Goal: Transaction & Acquisition: Purchase product/service

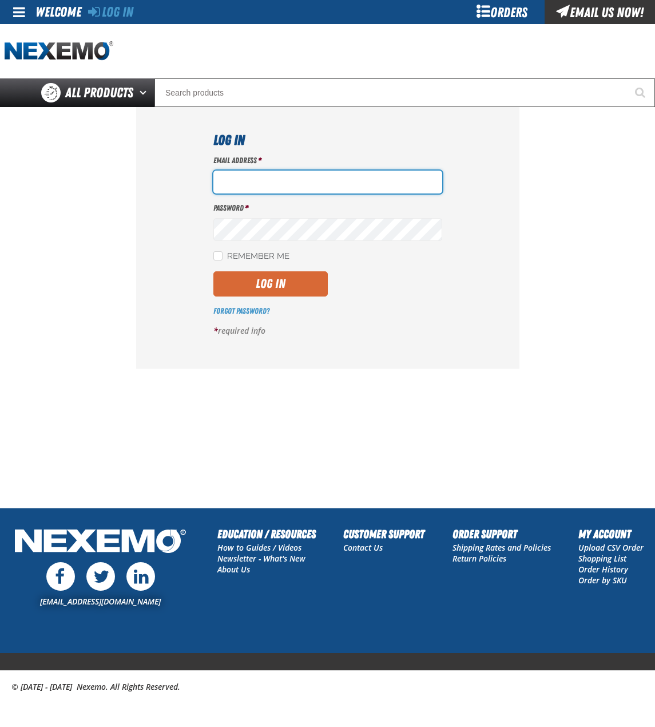
type input "bchoate@vtaig.com"
click at [274, 284] on button "Log In" at bounding box center [270, 283] width 114 height 25
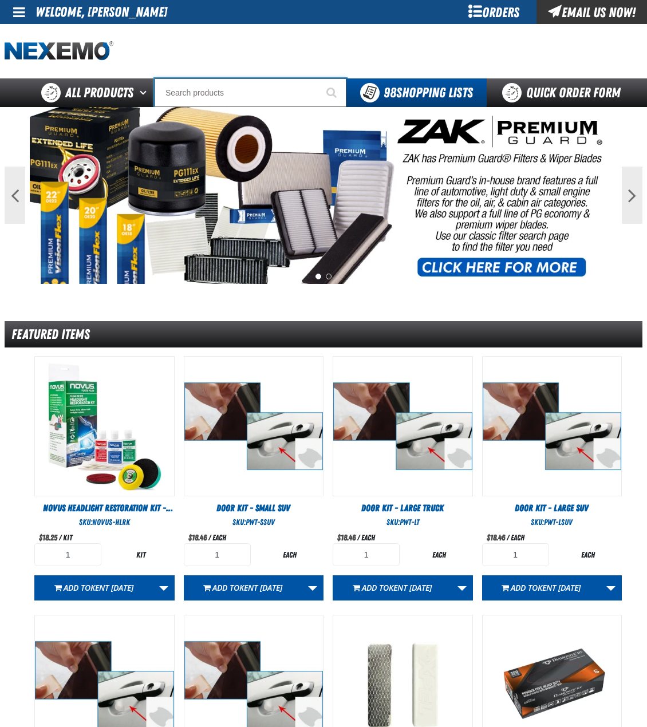
click at [256, 85] on input "Search" at bounding box center [251, 92] width 192 height 29
type input "AC"
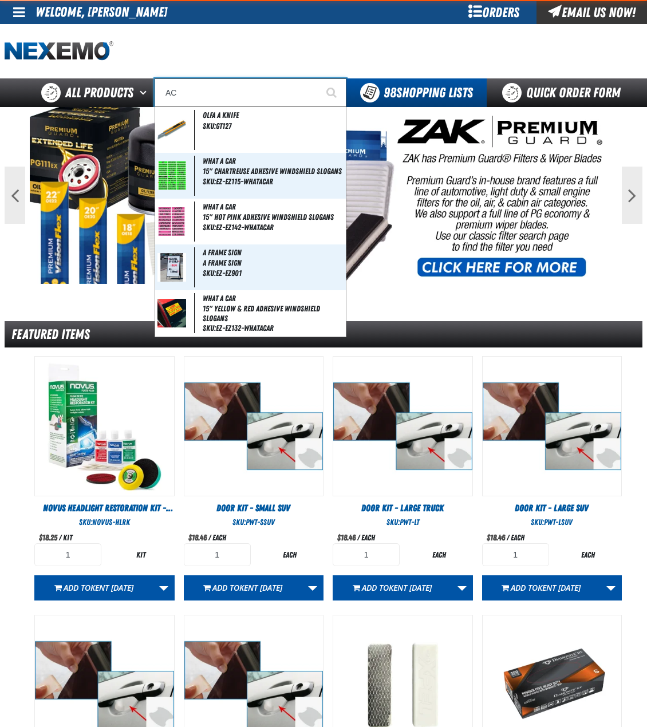
type input "AC Power Booster - ZAK Products"
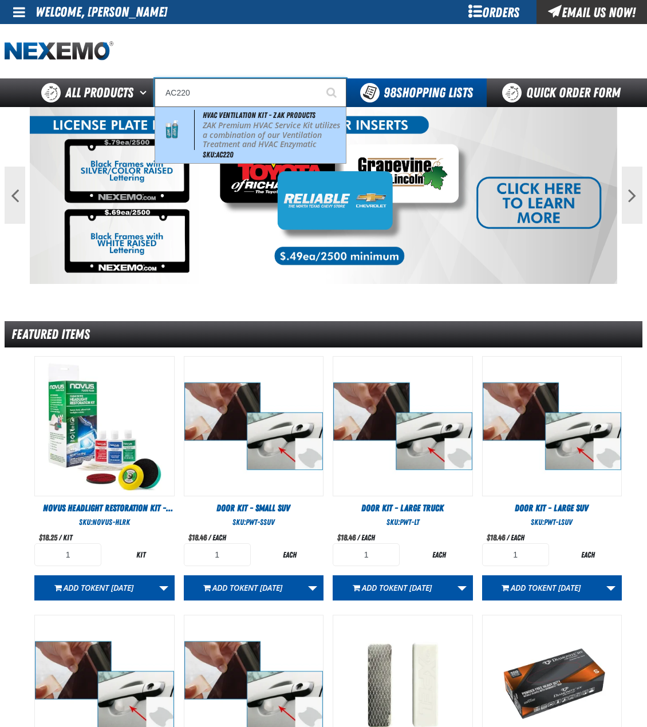
click at [250, 129] on p "ZAK Premium HVAC Service Kit utilizes a combination of our Ventilation Treatmen…" at bounding box center [273, 145] width 141 height 48
type input "HVAC Ventilation Kit - ZAK Products"
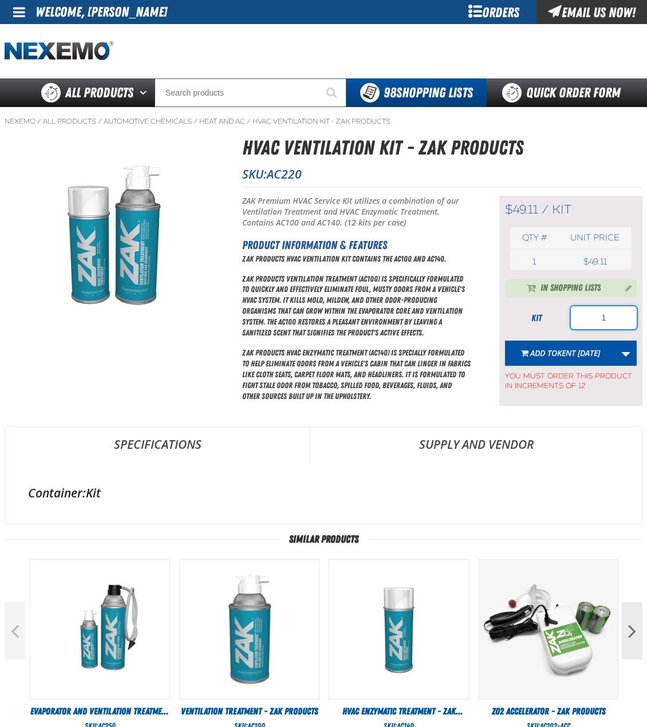
click at [606, 321] on input "1" at bounding box center [604, 317] width 66 height 23
type input "2"
type input "48"
click at [629, 351] on link "More Actions" at bounding box center [626, 353] width 22 height 25
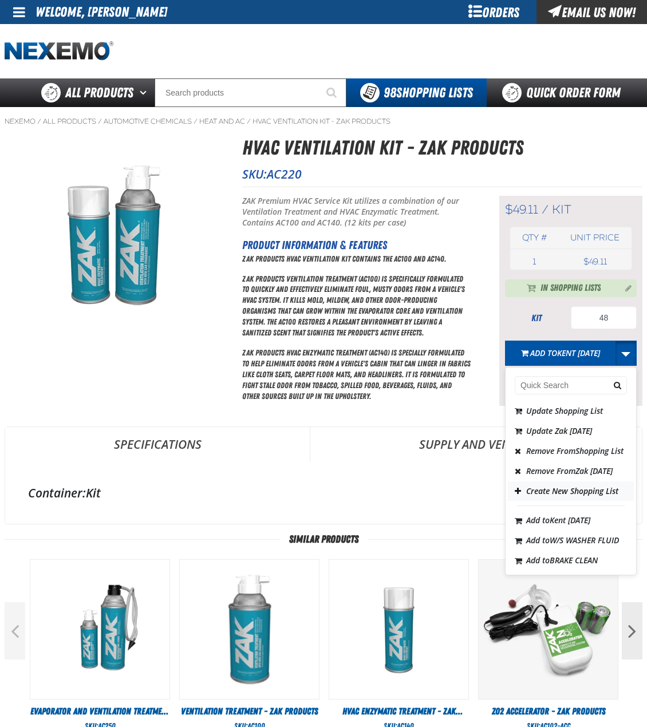
click at [551, 501] on button "Create New Shopping List" at bounding box center [571, 491] width 126 height 20
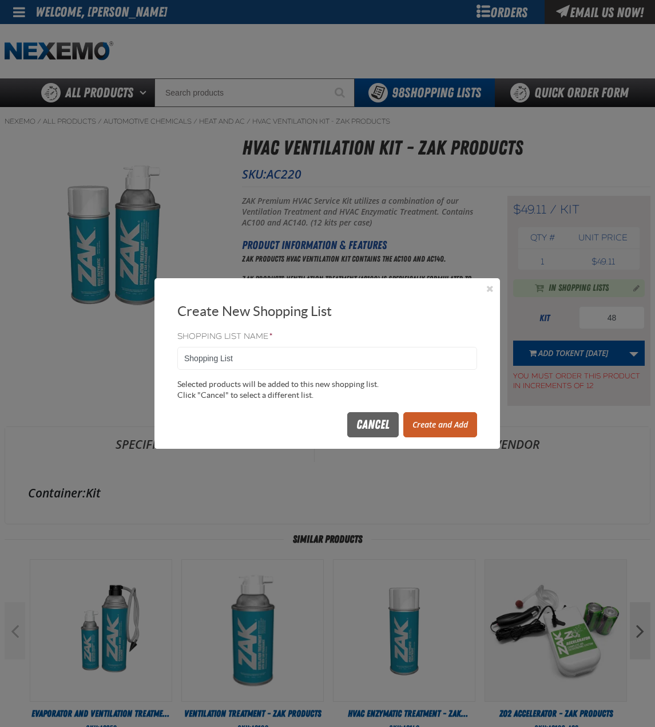
click at [400, 429] on div "Cancel Create and Add" at bounding box center [410, 424] width 135 height 25
click at [421, 430] on button "Create and Add" at bounding box center [441, 424] width 74 height 25
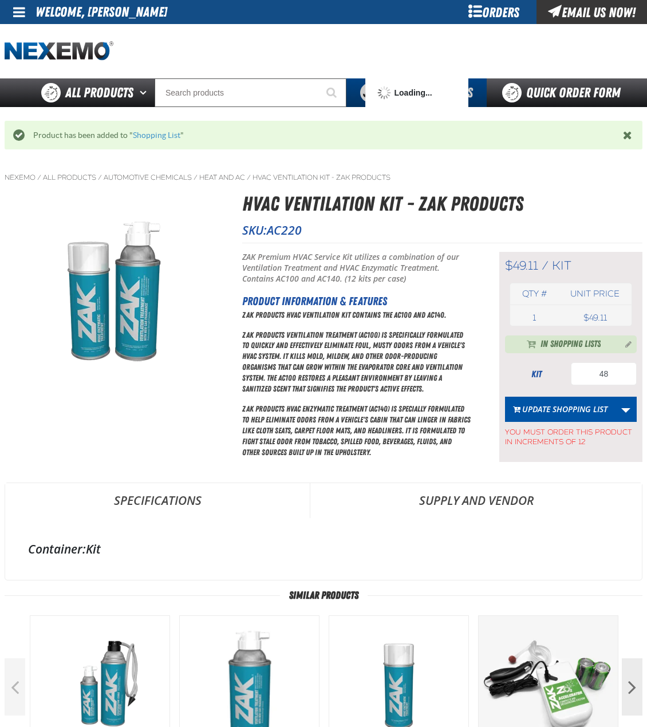
click at [600, 386] on form "kit 48 Update Shopping List Update Shopping List Update Shopping List Update Za…" at bounding box center [571, 404] width 132 height 85
click at [605, 379] on input "48" at bounding box center [604, 373] width 66 height 23
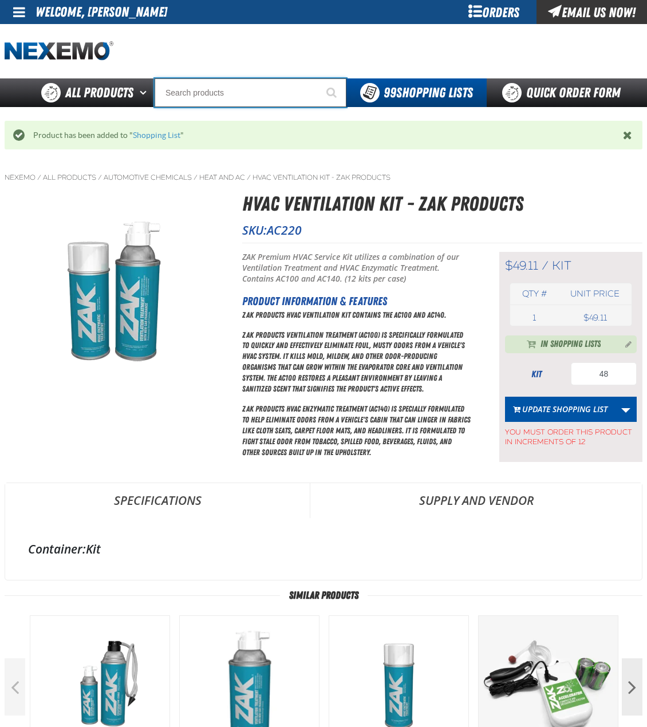
click at [247, 100] on input "Search" at bounding box center [251, 92] width 192 height 29
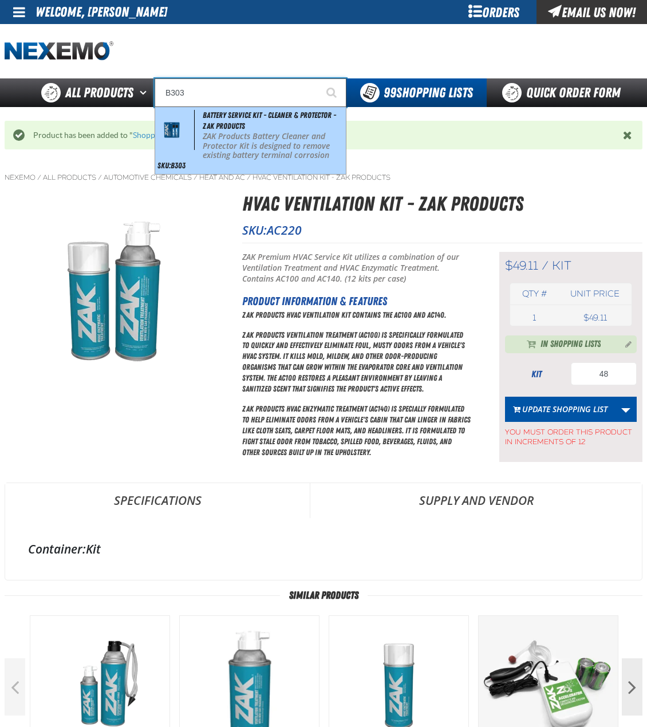
click at [239, 126] on span "Battery Service Kit - Cleaner & Protector - ZAK Products" at bounding box center [269, 120] width 133 height 20
type input "Battery Service Kit - Cleaner & Protector - ZAK Products"
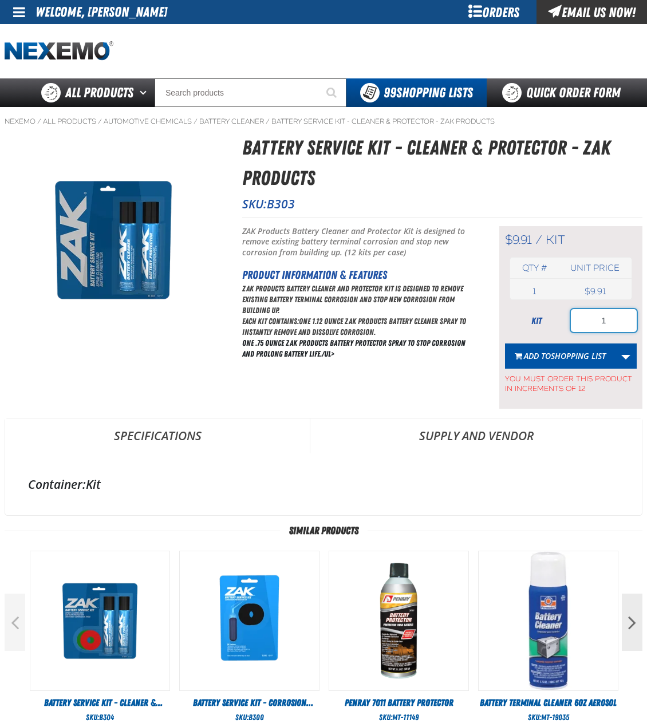
click at [603, 329] on input "1" at bounding box center [604, 320] width 66 height 23
type input "24"
click at [586, 345] on button "Add to Shopping List" at bounding box center [560, 355] width 110 height 25
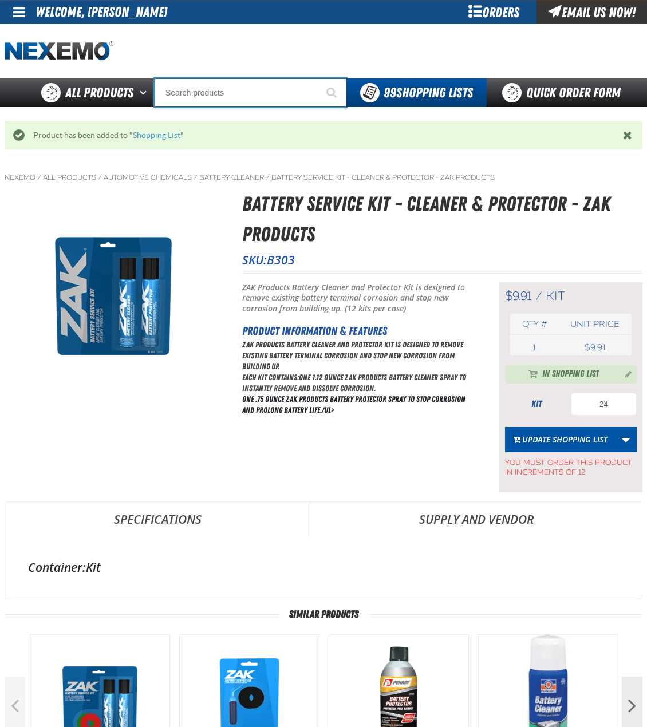
click at [258, 94] on input "Search" at bounding box center [251, 92] width 192 height 29
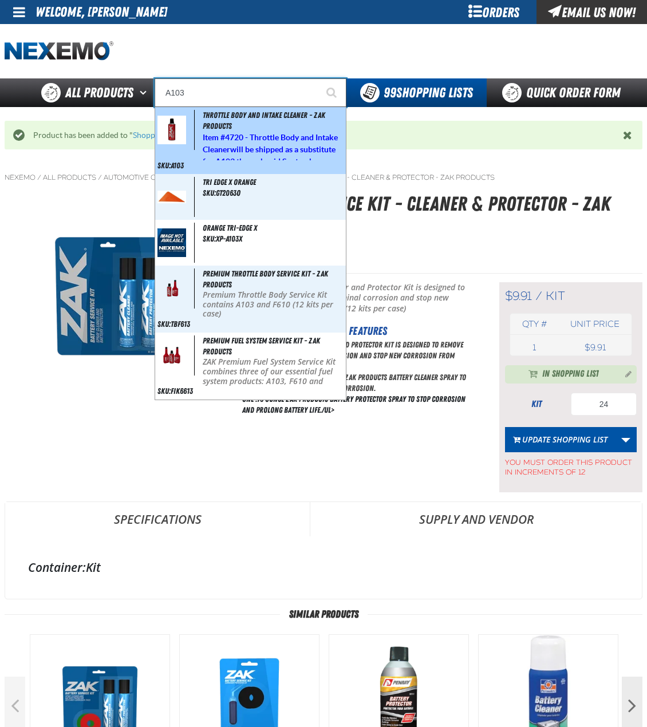
click at [247, 129] on div "Throttle Body and Intake Cleaner - ZAK Products Item # 4720 - Throttle Body and…" at bounding box center [250, 140] width 191 height 67
type input "Throttle Body and Intake Cleaner - ZAK Products"
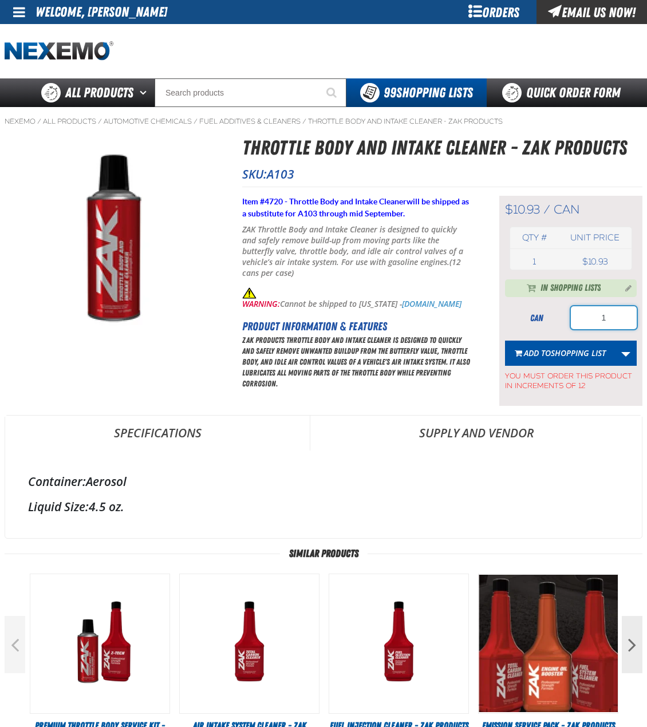
click at [616, 315] on input "1" at bounding box center [604, 317] width 66 height 23
type input "48"
click at [570, 350] on span "Shopping List" at bounding box center [578, 352] width 55 height 11
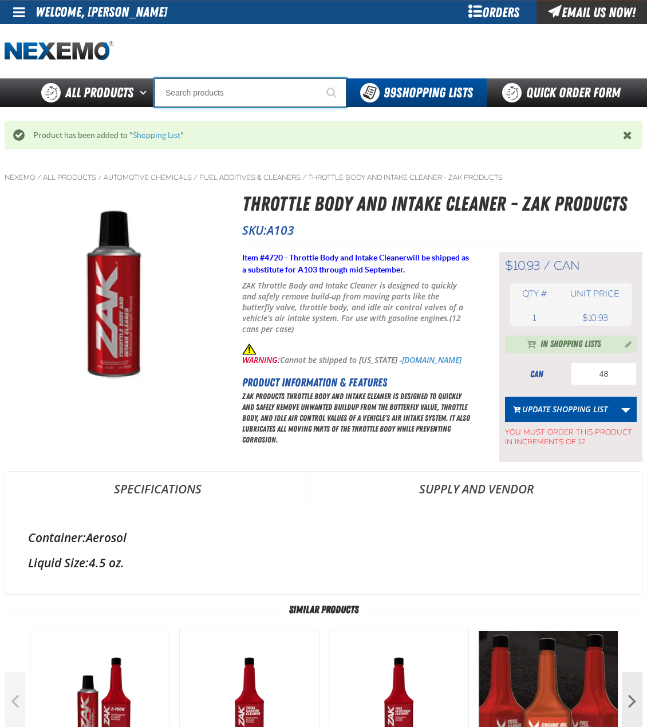
click at [287, 99] on input "Search" at bounding box center [251, 92] width 192 height 29
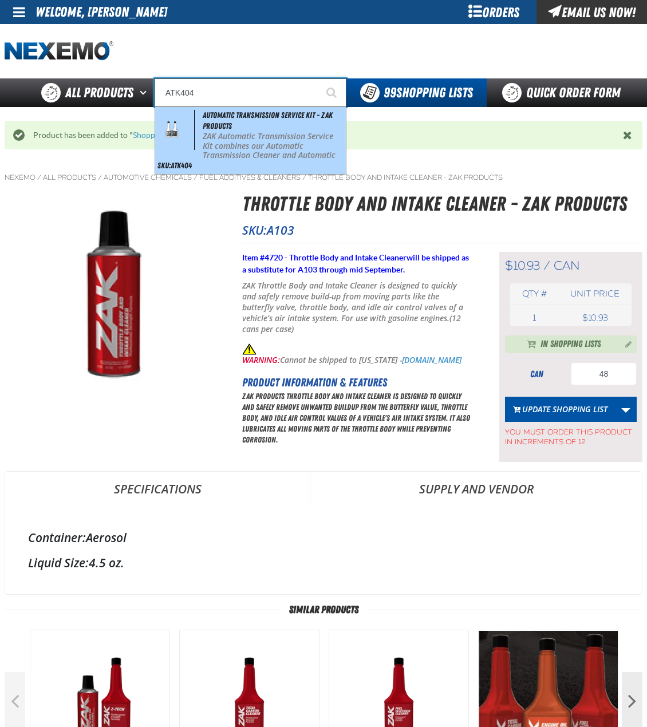
click at [265, 132] on p "ZAK Automatic Transmission Service Kit combines our Automatic Transmission Clea…" at bounding box center [273, 170] width 141 height 77
type input "Automatic Transmission Service Kit - ZAK Products"
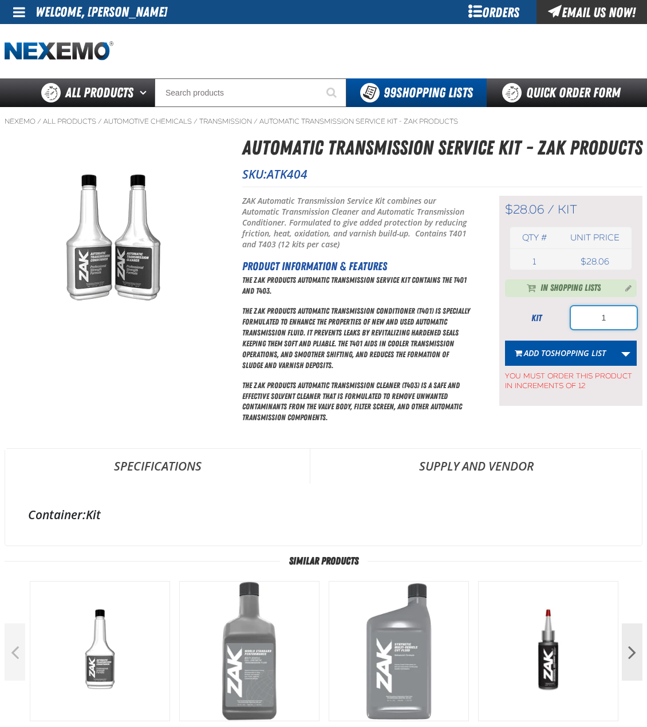
click at [611, 319] on input "1" at bounding box center [604, 317] width 66 height 23
type input "24"
click at [589, 350] on span "Shopping List" at bounding box center [578, 352] width 55 height 11
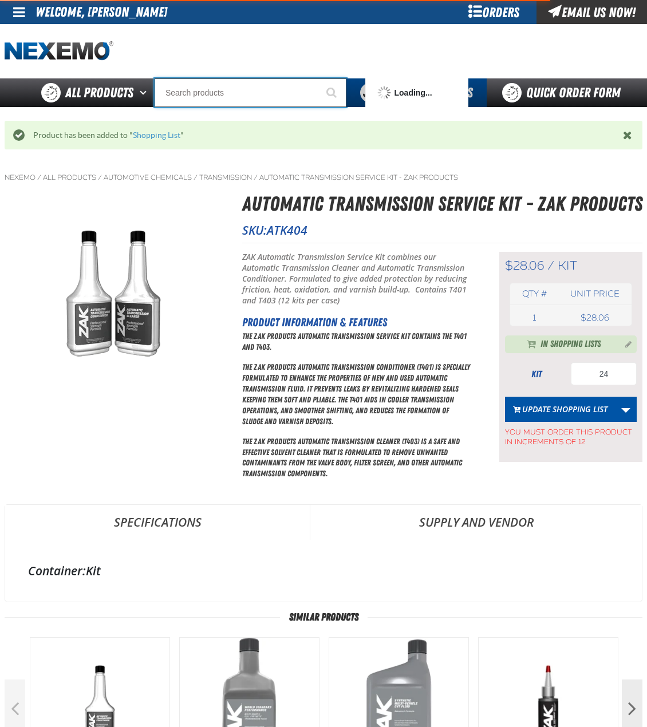
click at [206, 92] on input "Search" at bounding box center [251, 92] width 192 height 29
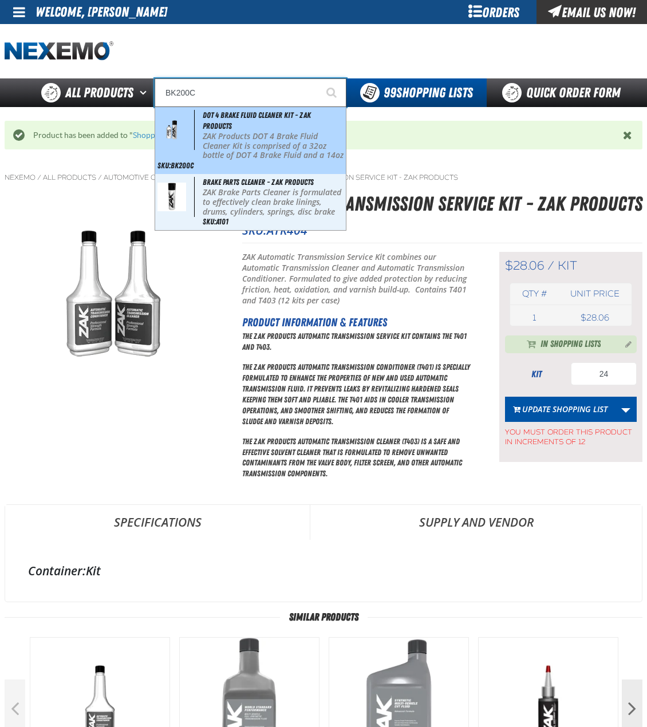
click at [222, 116] on span "DOT 4 Brake Fluid Cleaner Kit - ZAK Products" at bounding box center [257, 120] width 108 height 20
type input "DOT 4 Brake Fluid Cleaner Kit - ZAK Products"
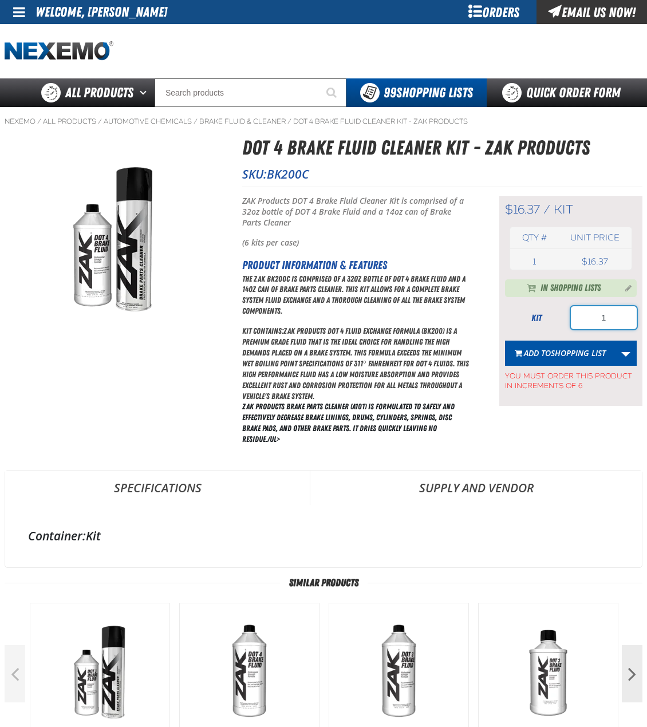
click at [594, 314] on input "1" at bounding box center [604, 317] width 66 height 23
type input "60"
click at [560, 357] on span "Shopping List" at bounding box center [578, 352] width 55 height 11
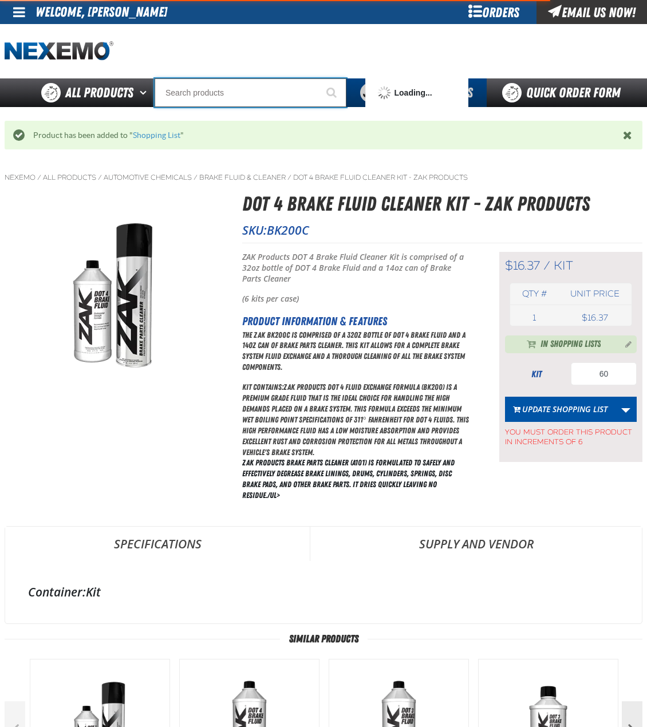
click at [235, 98] on input "Search" at bounding box center [251, 92] width 192 height 29
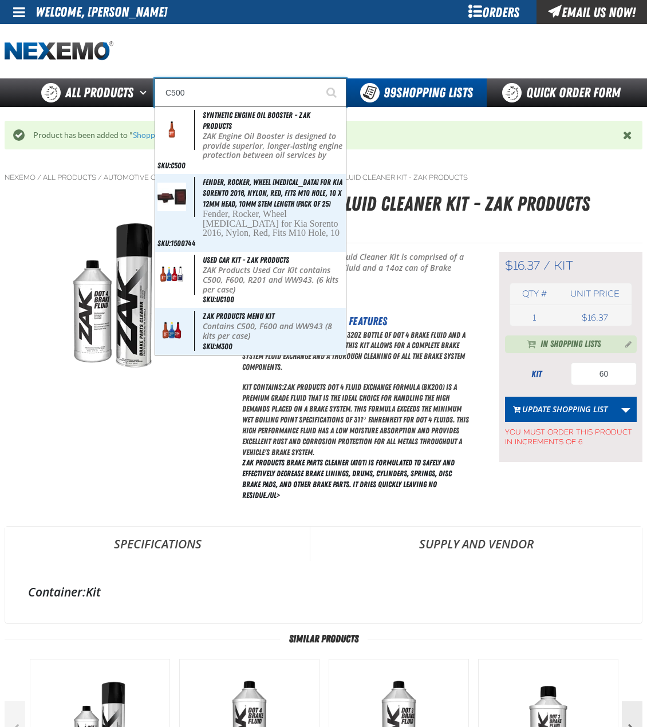
click at [238, 128] on div "Synthetic Engine Oil Booster - ZAK Products ZAK Engine Oil Booster is designed …" at bounding box center [250, 140] width 191 height 67
type input "Synthetic Engine Oil Booster - ZAK Products"
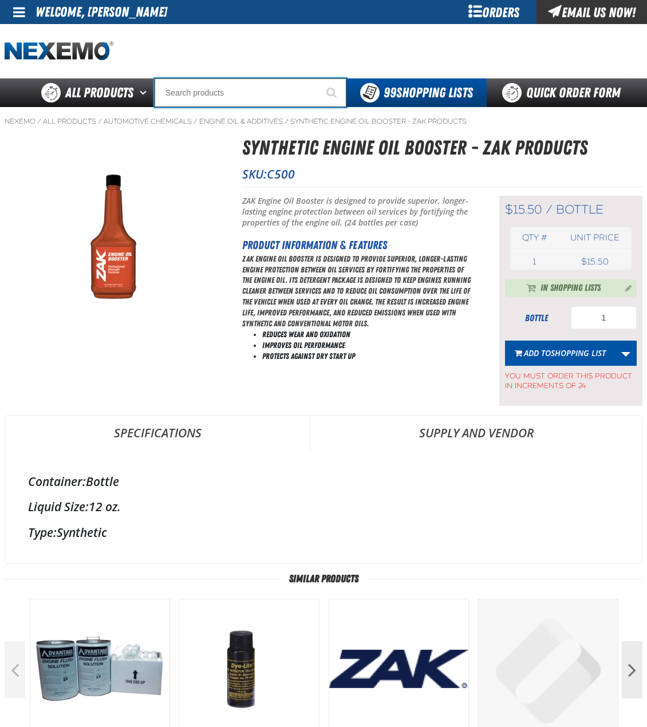
drag, startPoint x: 0, startPoint y: 0, endPoint x: 244, endPoint y: 92, distance: 260.5
click at [244, 92] on input "Search" at bounding box center [251, 92] width 192 height 29
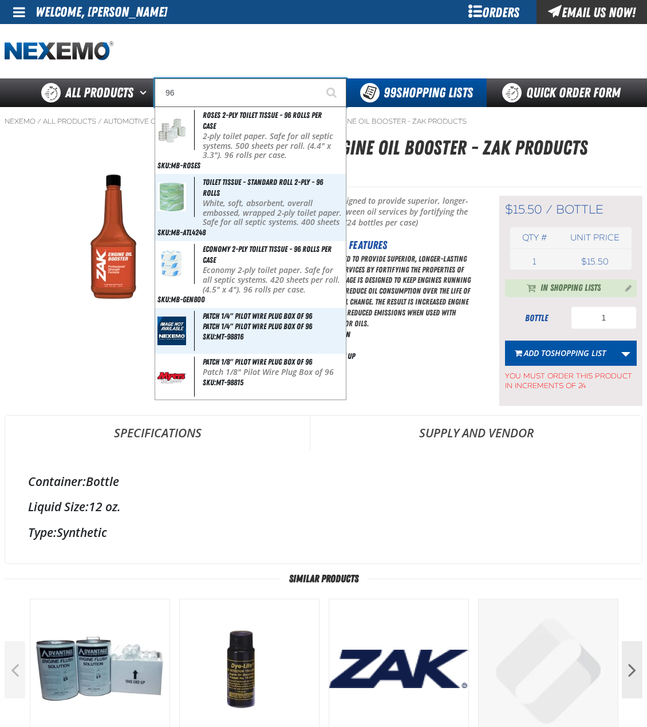
type input "96"
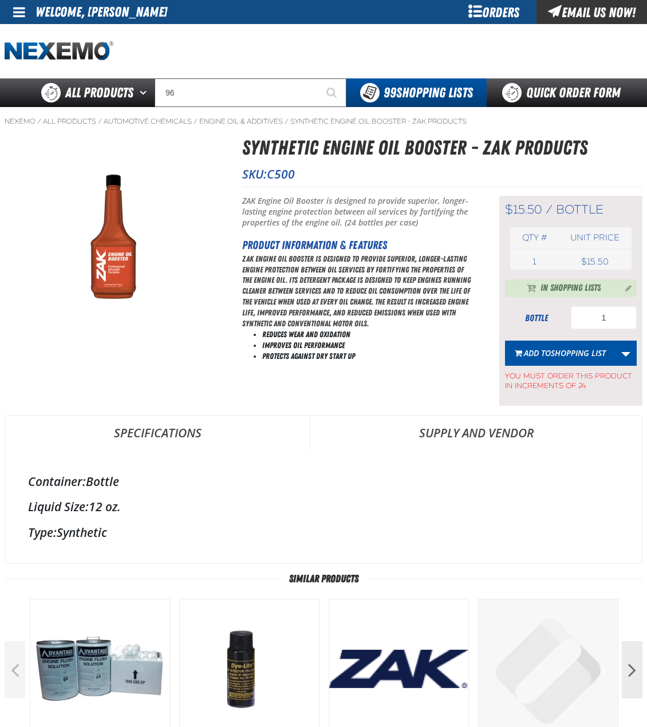
click at [615, 206] on div "$15.50 / bottle bottle Qty # Unit price 1 bottle USD 15.50 $15.50 1" at bounding box center [570, 301] width 143 height 210
click at [615, 318] on input "1" at bounding box center [604, 317] width 66 height 23
type input "96"
click at [577, 359] on button "Add to Shopping List" at bounding box center [560, 353] width 110 height 25
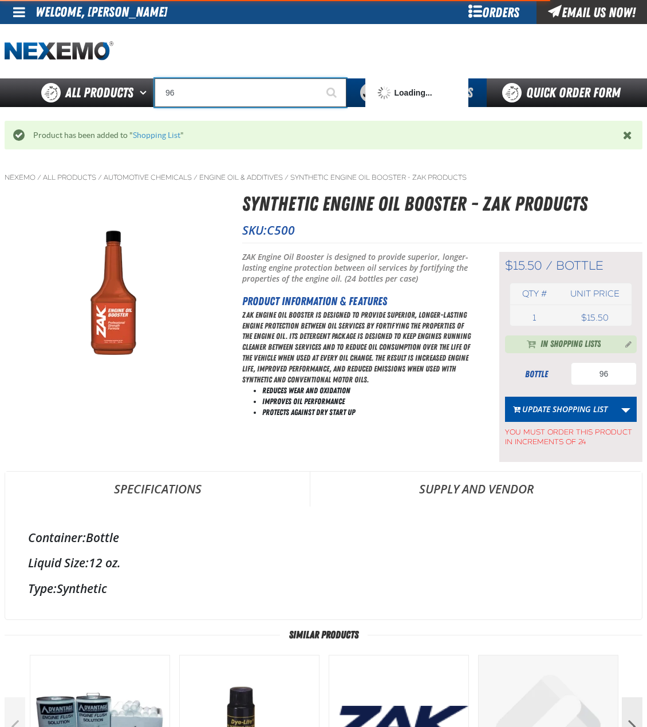
click at [258, 100] on input "96" at bounding box center [251, 92] width 192 height 29
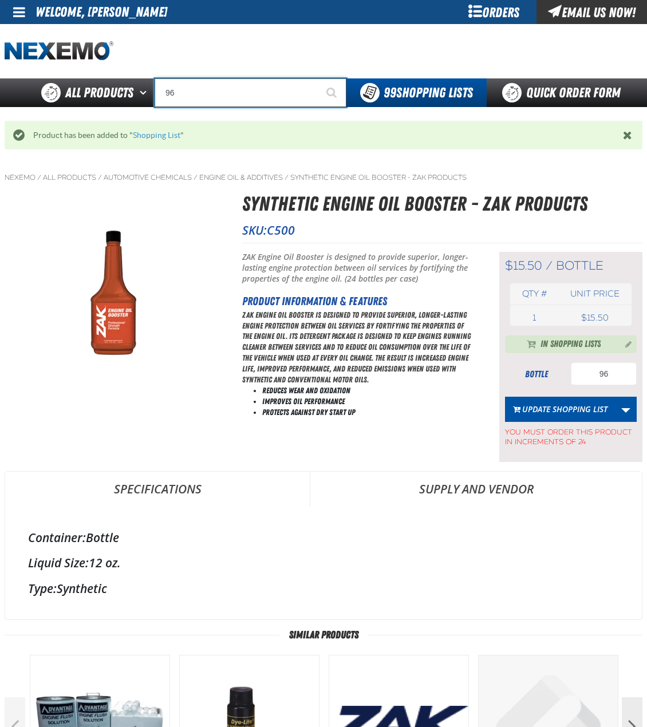
click at [262, 96] on input "96" at bounding box center [251, 92] width 192 height 29
type input "C"
type input "C Alkaline Battery 1.5 Volt (12 per pack)"
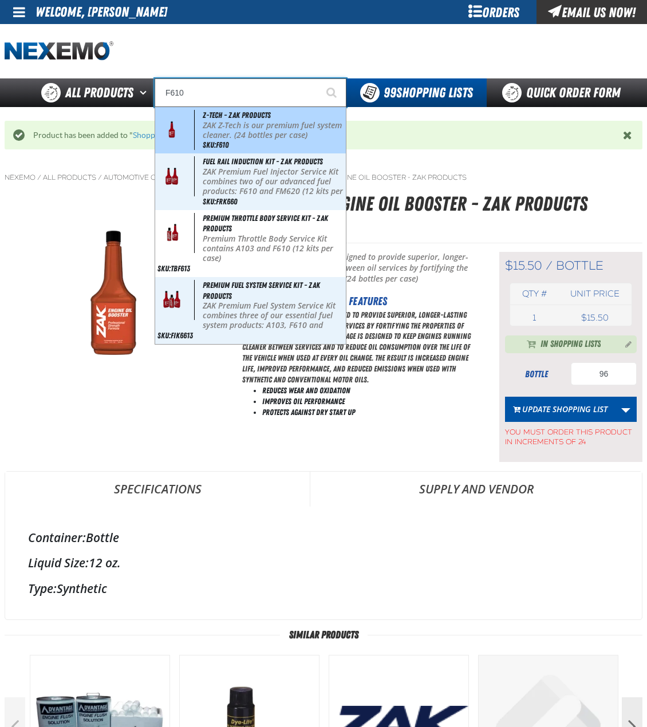
click at [302, 120] on div "Z-Tech - ZAK Products ZAK Z-Tech is our premium fuel system cleaner. (24 bottle…" at bounding box center [250, 130] width 191 height 46
type input "Z-Tech - ZAK Products"
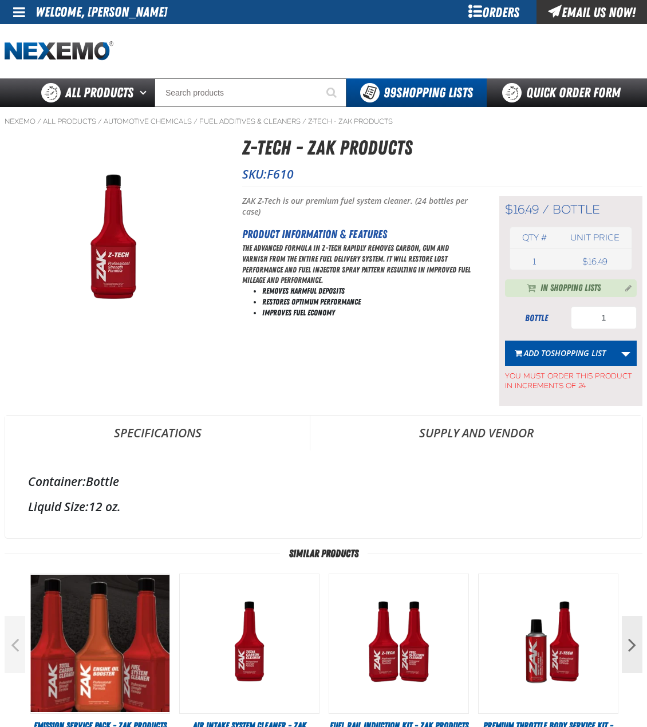
click at [629, 331] on form "bottle 1 Add to Shopping List Update Shopping List Update Zak [DATE] Remove Fro…" at bounding box center [571, 348] width 132 height 85
click at [626, 321] on input "1" at bounding box center [604, 317] width 66 height 23
type input "96"
click at [571, 353] on span "Shopping List" at bounding box center [578, 352] width 55 height 11
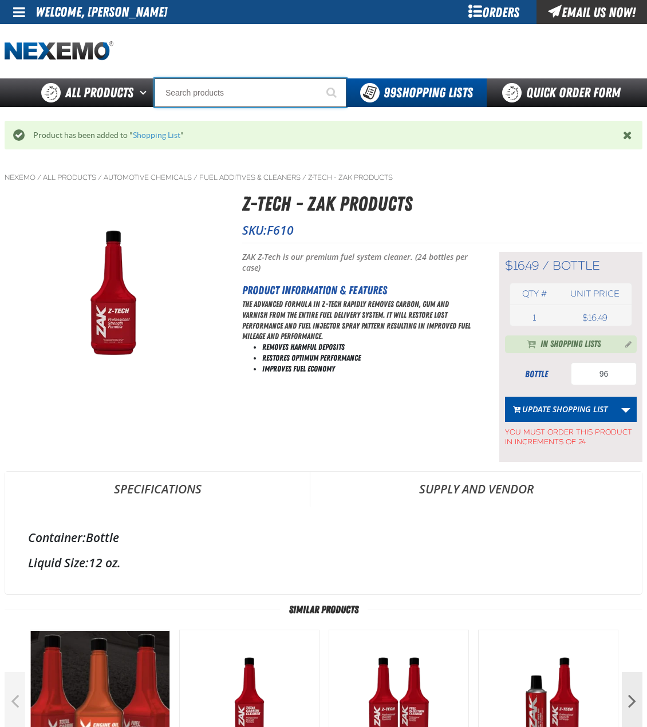
click at [269, 91] on input "Search" at bounding box center [251, 92] width 192 height 29
type input "FR"
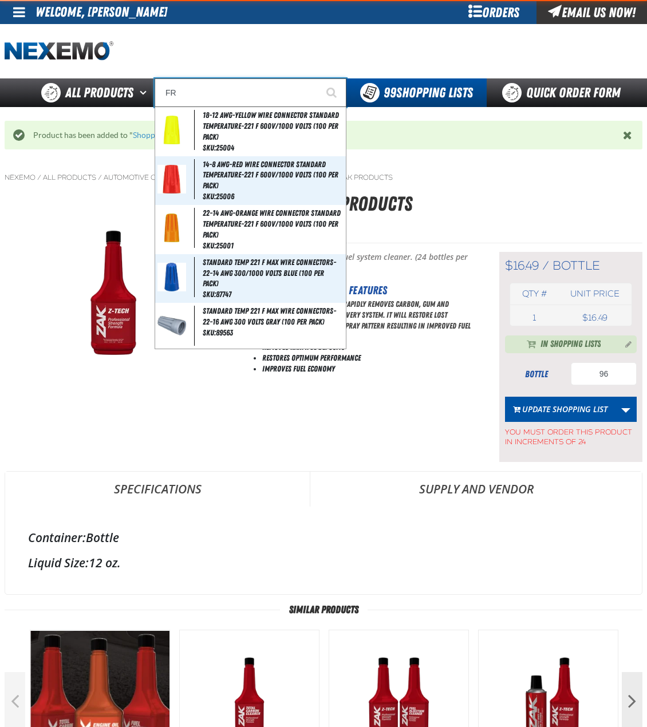
type input "FROM"
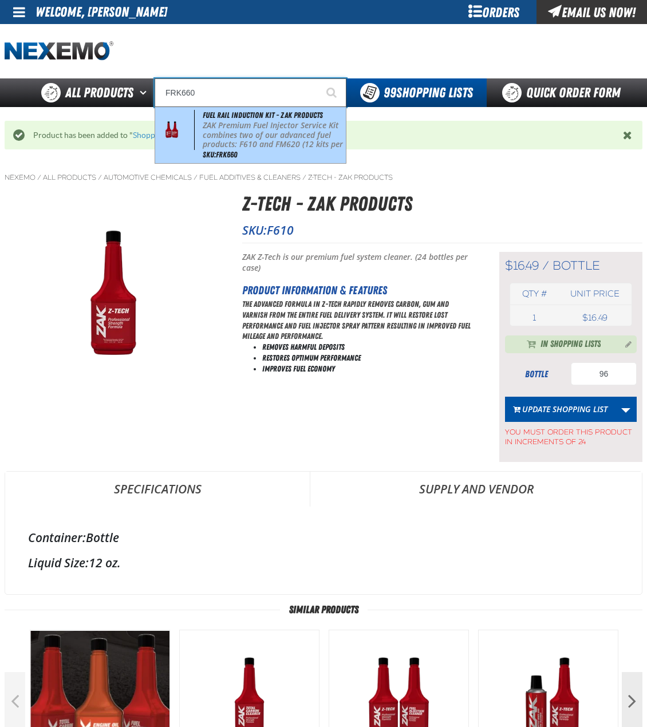
click at [249, 128] on p "ZAK Premium Fuel Injector Service Kit combines two of our advanced fuel product…" at bounding box center [273, 140] width 141 height 38
type input "Fuel Rail Induction Kit - ZAK Products"
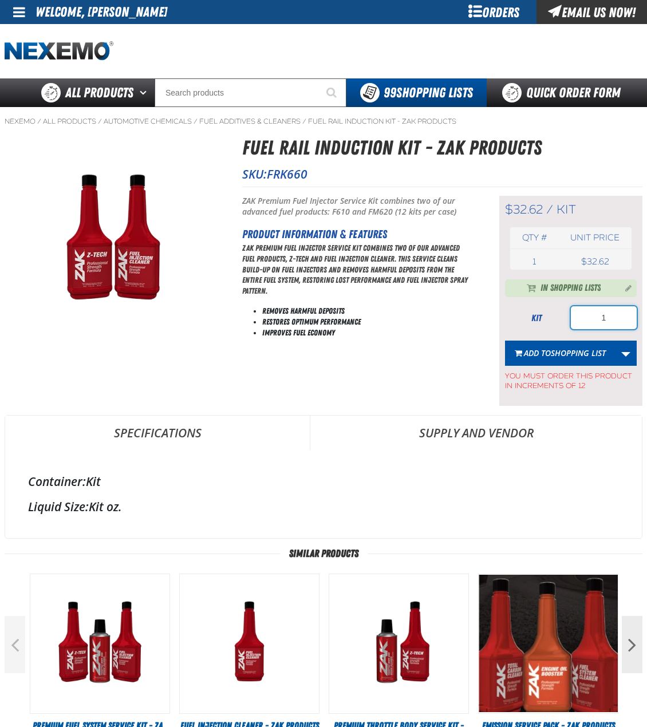
click at [619, 319] on input "1" at bounding box center [604, 317] width 66 height 23
type input "12"
click at [573, 352] on span "Shopping List" at bounding box center [578, 352] width 55 height 11
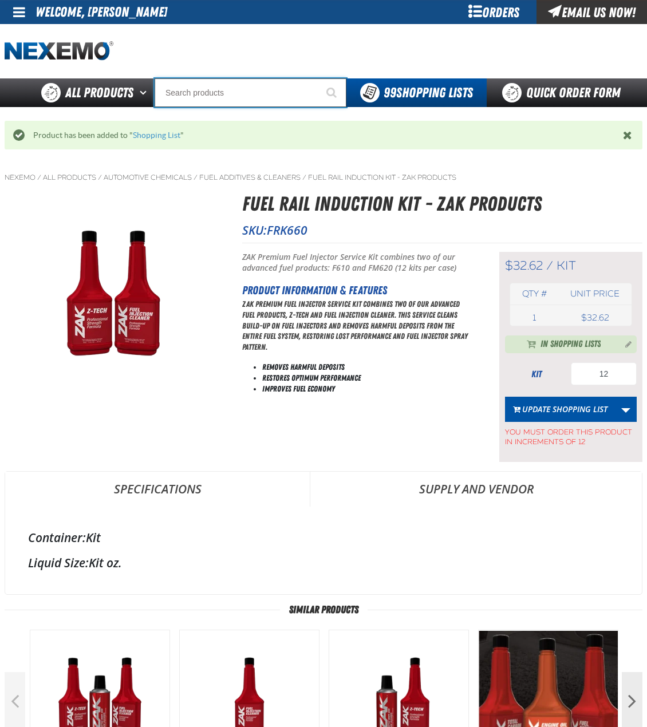
click at [292, 98] on input "Search" at bounding box center [251, 92] width 192 height 29
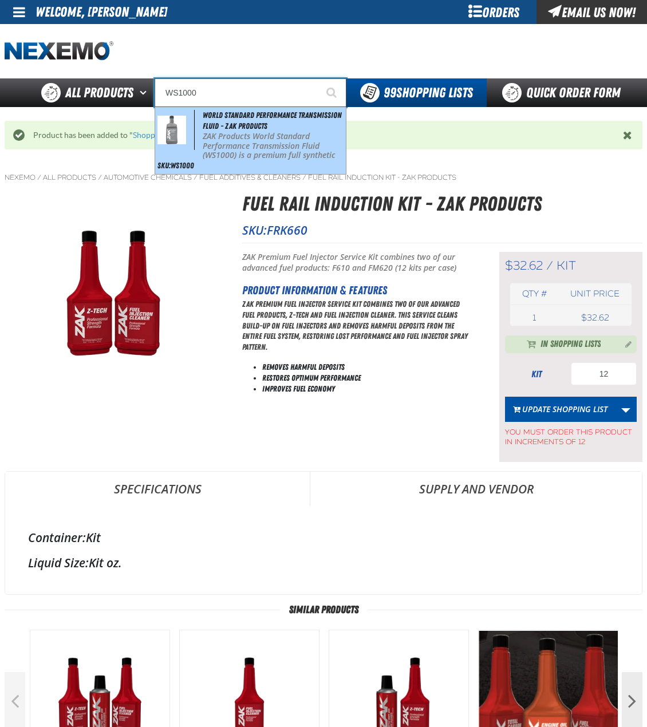
click at [271, 126] on div "World Standard Performance Transmission Fluid - ZAK Products ZAK Products World…" at bounding box center [250, 140] width 191 height 67
type input "World Standard Performance Transmission Fluid - ZAK Products"
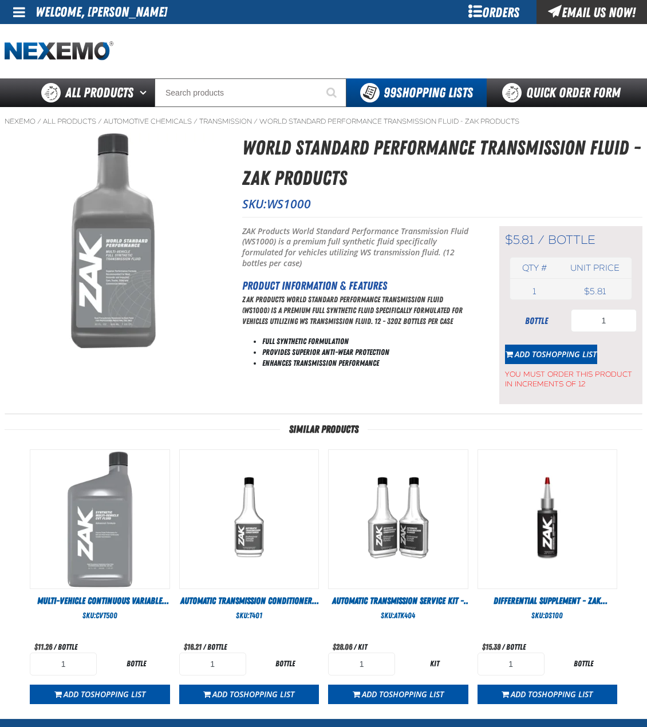
type input "24"
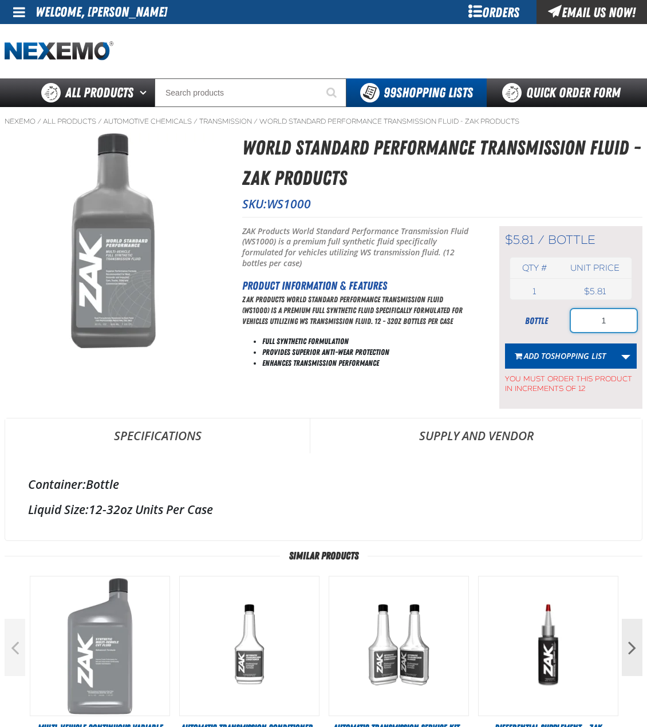
click at [621, 315] on input "1" at bounding box center [604, 320] width 66 height 23
type input "72"
click at [575, 351] on span "Shopping List" at bounding box center [578, 355] width 55 height 11
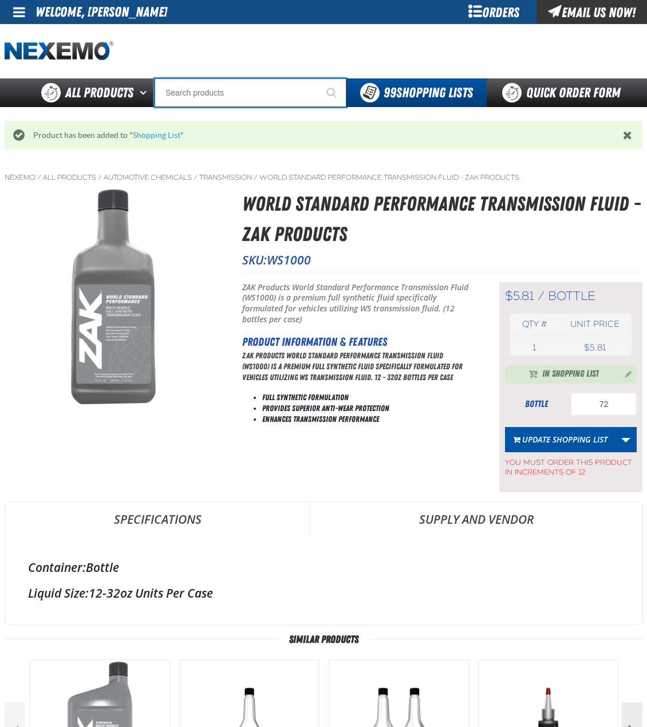
click at [220, 89] on input "Search" at bounding box center [251, 92] width 192 height 29
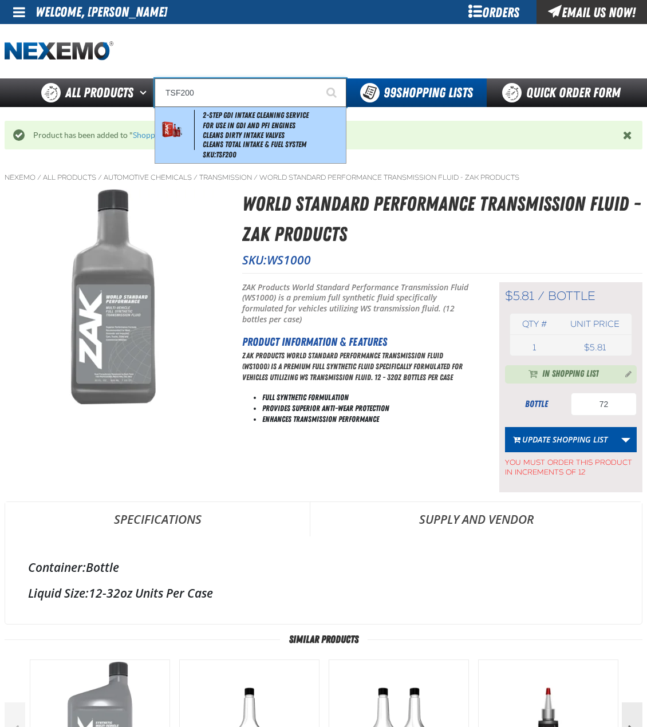
click at [248, 121] on li "For Use in GDI and PFI Engines" at bounding box center [273, 126] width 141 height 10
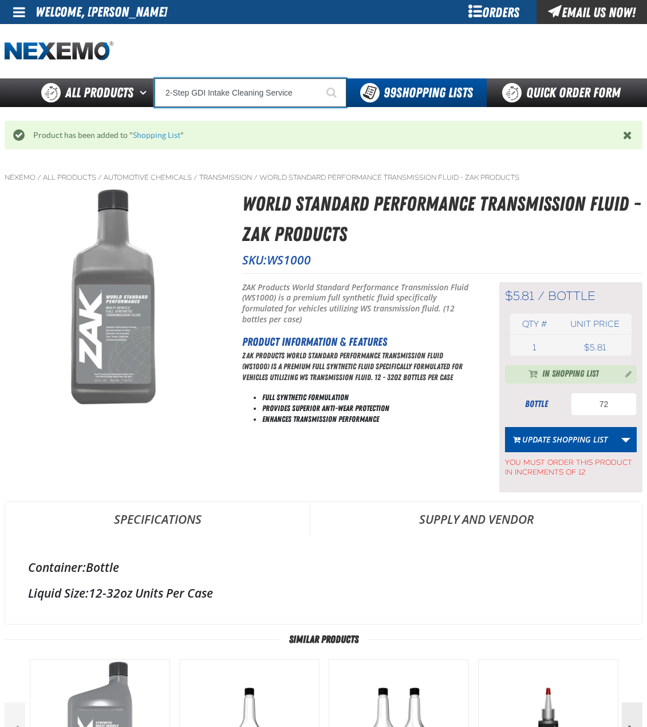
type input "2-Step GDI Intake Cleaning Service"
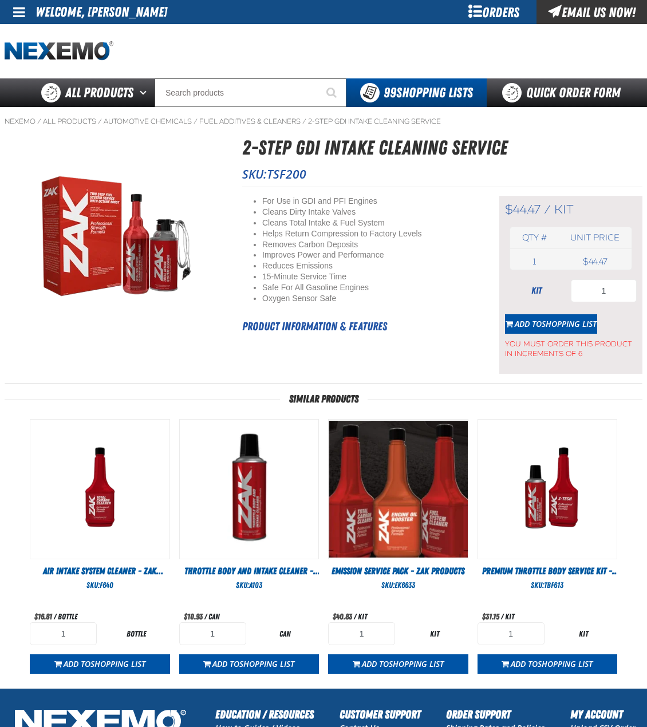
type input "48"
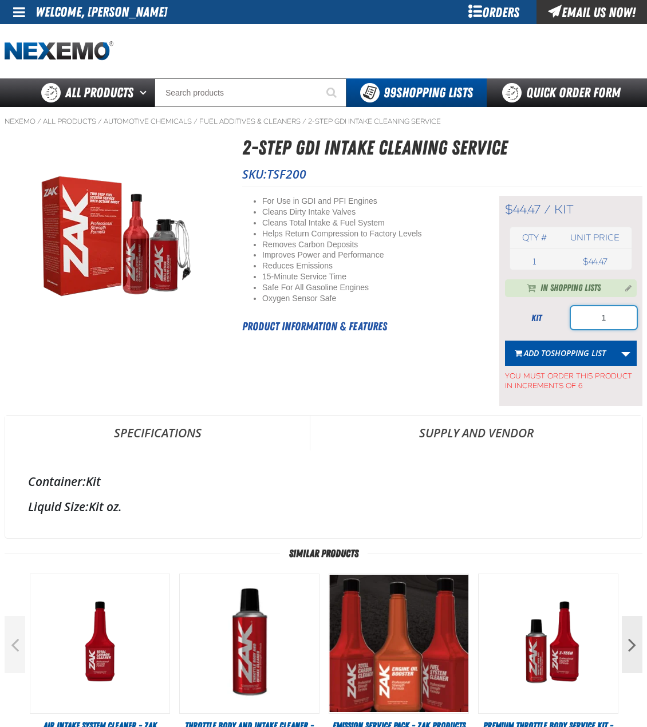
click at [599, 309] on input "1" at bounding box center [604, 317] width 66 height 23
type input "24"
click at [560, 347] on span "Shopping List" at bounding box center [578, 352] width 55 height 11
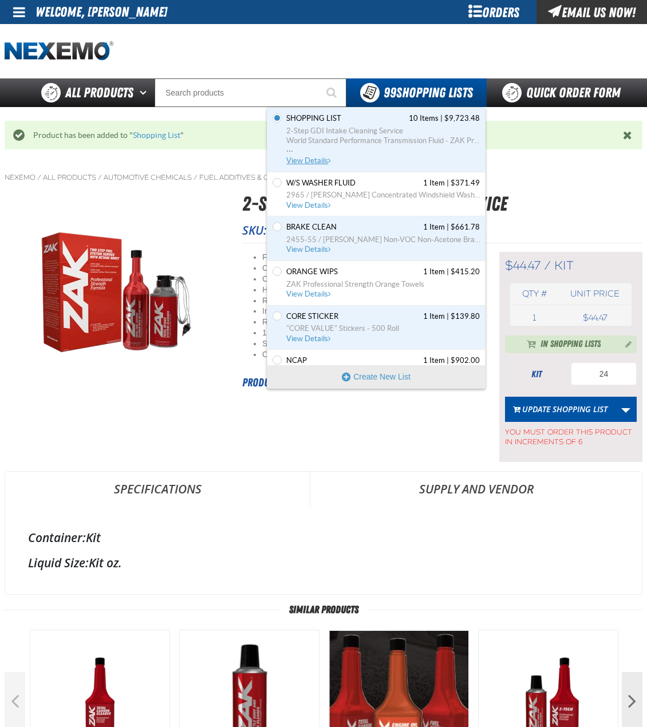
click at [409, 121] on span "10 Items" at bounding box center [424, 118] width 30 height 10
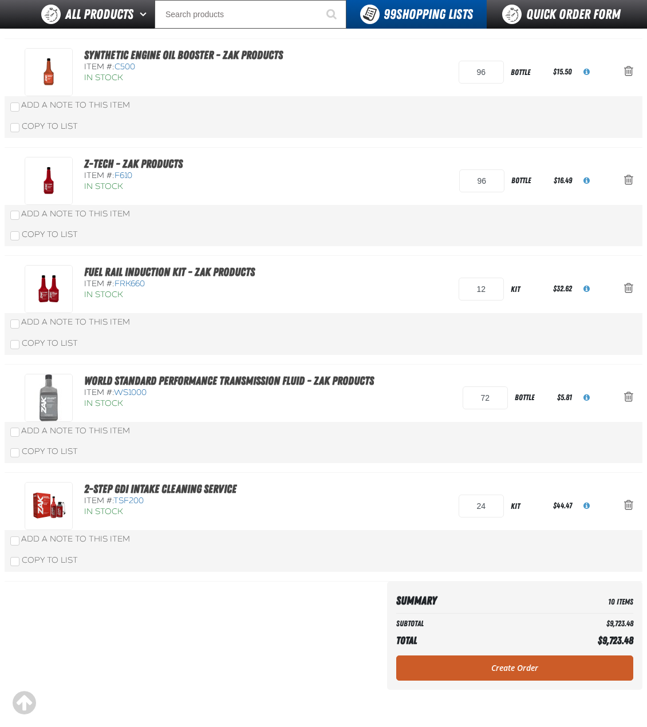
scroll to position [687, 0]
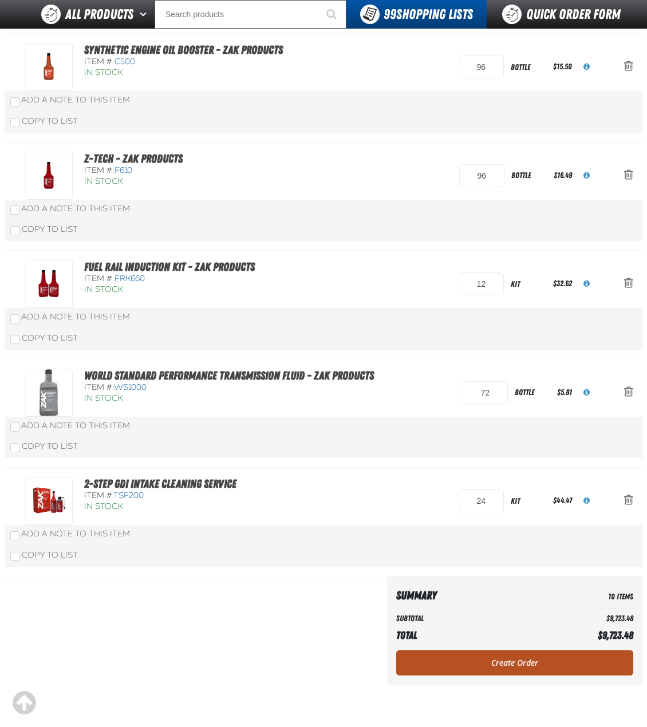
click at [409, 654] on link "Create Order" at bounding box center [514, 662] width 237 height 25
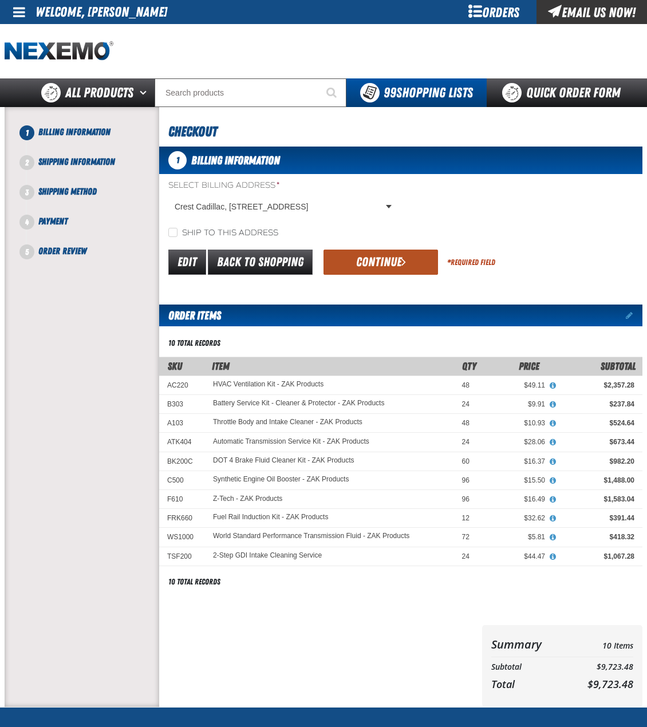
click at [401, 263] on span "submit" at bounding box center [403, 261] width 5 height 13
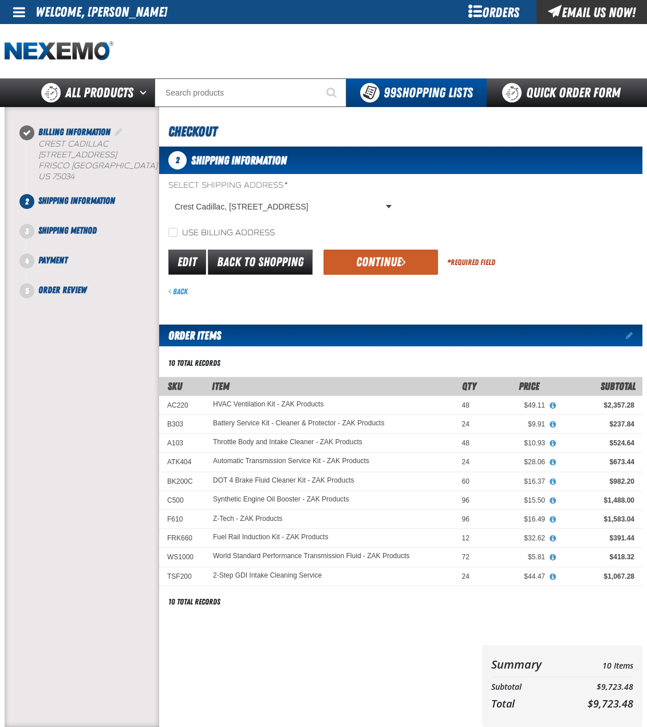
click at [392, 251] on button "Continue" at bounding box center [380, 262] width 114 height 25
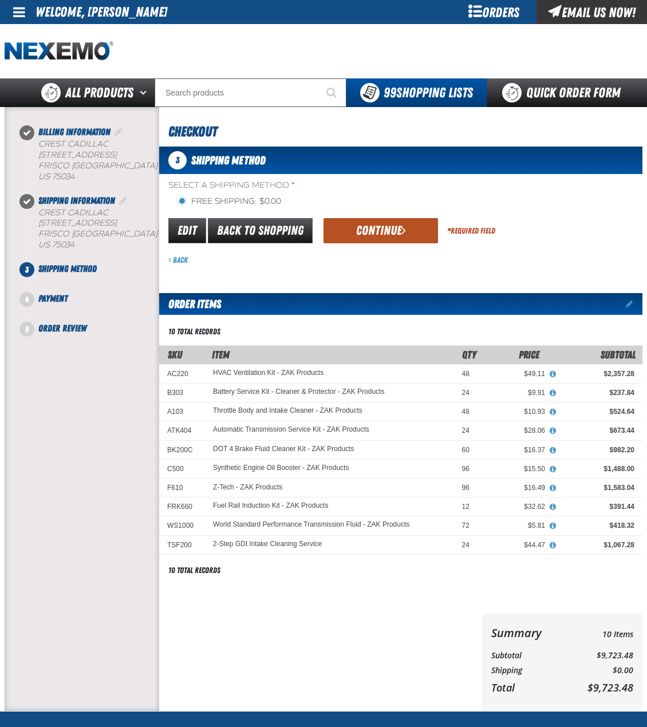
click at [395, 238] on button "Continue" at bounding box center [380, 230] width 114 height 25
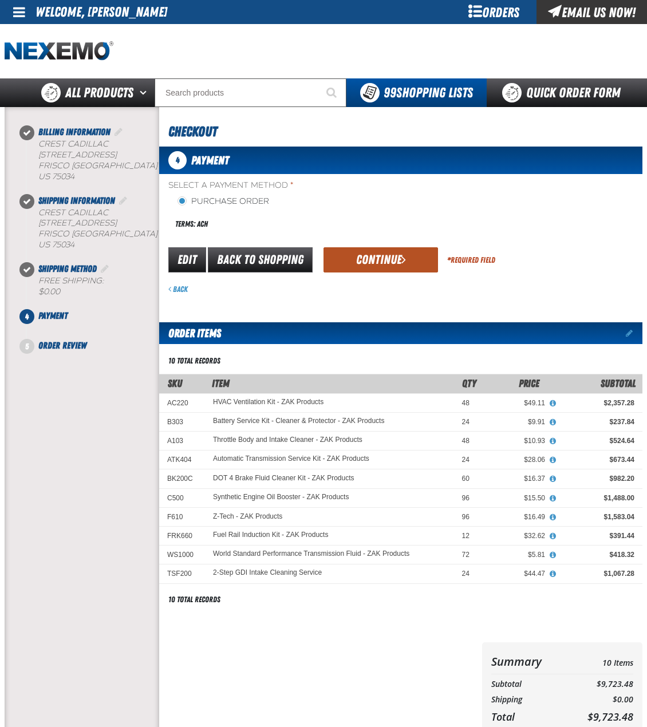
click at [395, 261] on button "Continue" at bounding box center [380, 259] width 114 height 25
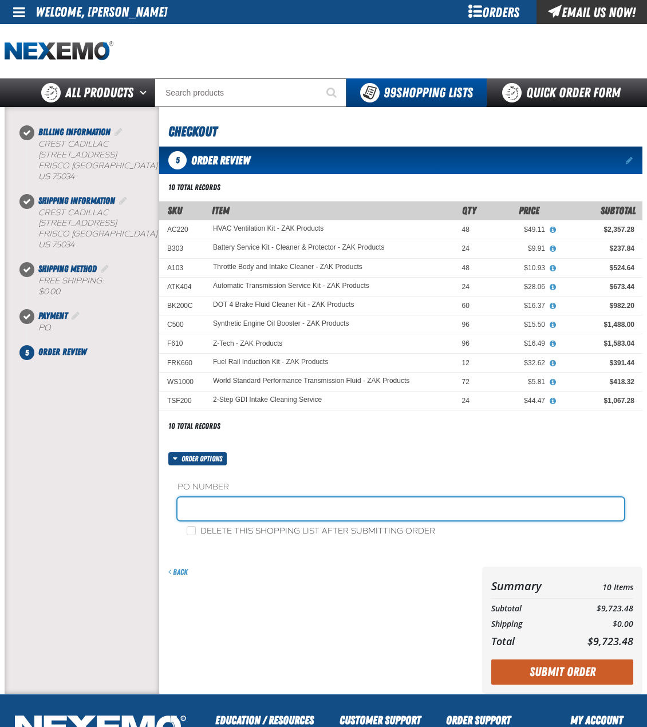
click at [355, 513] on input "text" at bounding box center [400, 508] width 446 height 23
type input "ZAK090225"
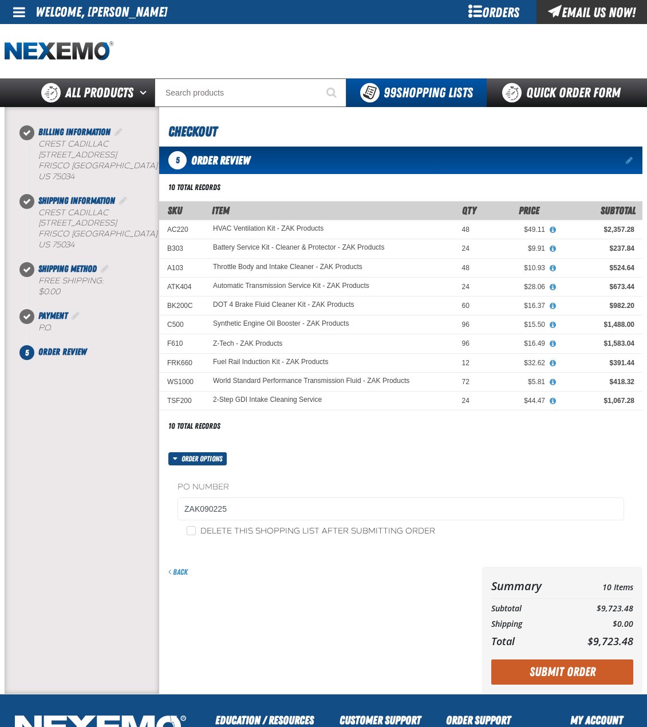
click at [357, 531] on label "Delete this shopping list after submitting order" at bounding box center [311, 531] width 248 height 11
click at [196, 531] on input "Delete this shopping list after submitting order" at bounding box center [191, 530] width 9 height 9
checkbox input "true"
click at [537, 671] on button "Submit Order" at bounding box center [562, 671] width 142 height 25
